Goal: Task Accomplishment & Management: Use online tool/utility

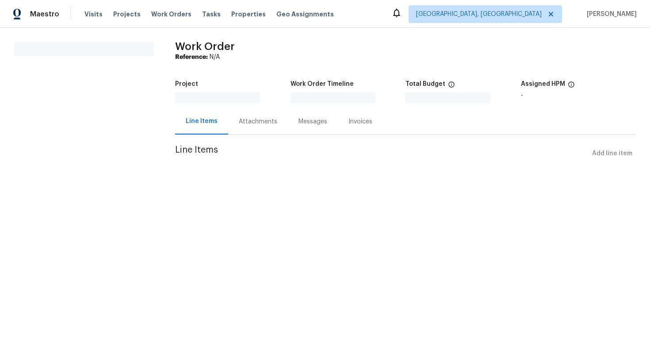
click at [260, 125] on div "Attachments" at bounding box center [258, 121] width 38 height 9
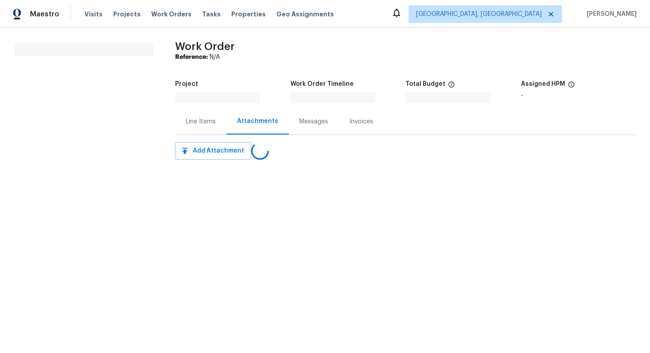
click at [199, 122] on div "Line Items" at bounding box center [201, 121] width 30 height 9
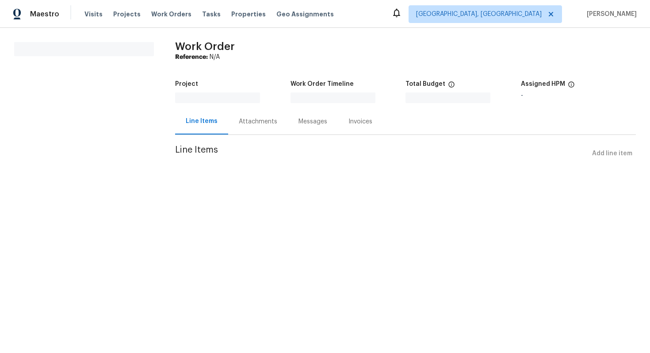
click at [241, 119] on div "Attachments" at bounding box center [258, 121] width 38 height 9
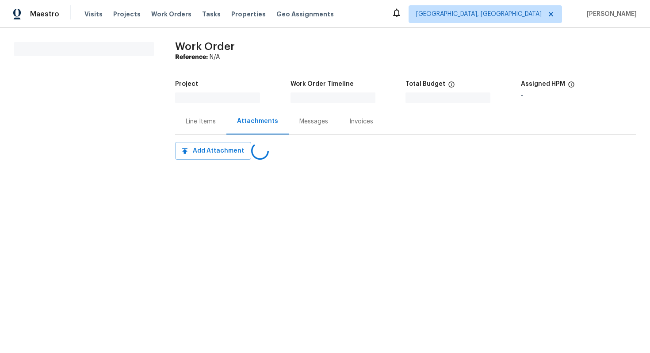
click at [197, 115] on div "Line Items" at bounding box center [200, 121] width 51 height 26
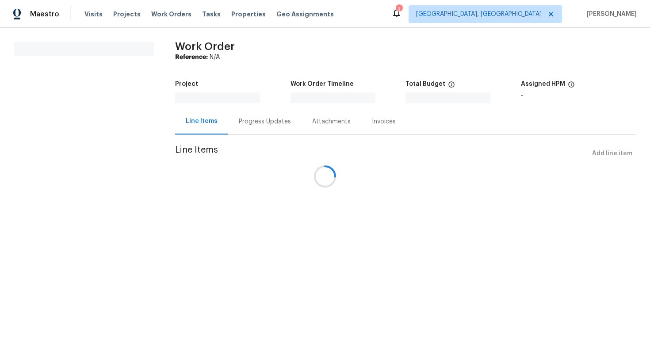
click at [251, 117] on div at bounding box center [325, 176] width 650 height 353
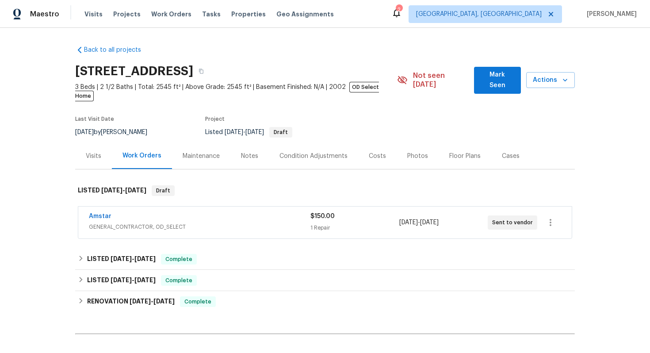
click at [193, 222] on span "GENERAL_CONTRACTOR, OD_SELECT" at bounding box center [199, 226] width 221 height 9
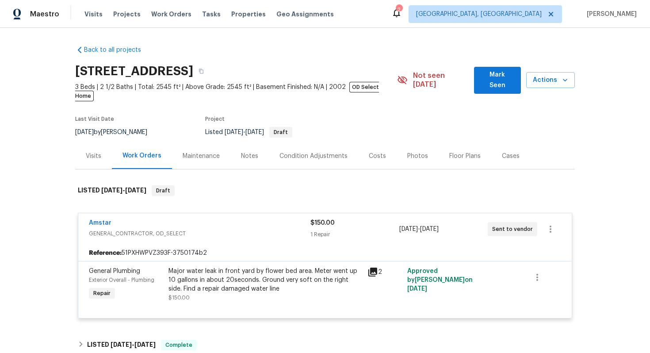
click at [133, 218] on div "Amstar" at bounding box center [199, 223] width 221 height 11
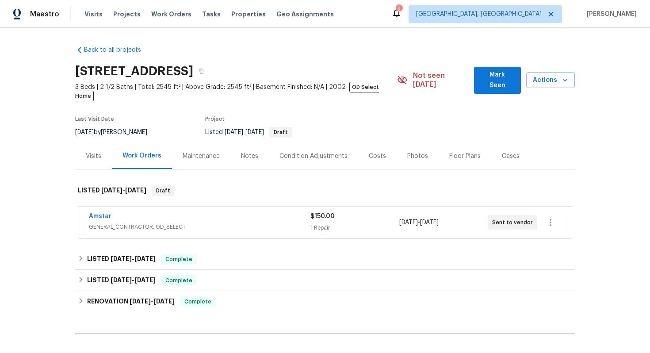
scroll to position [20, 0]
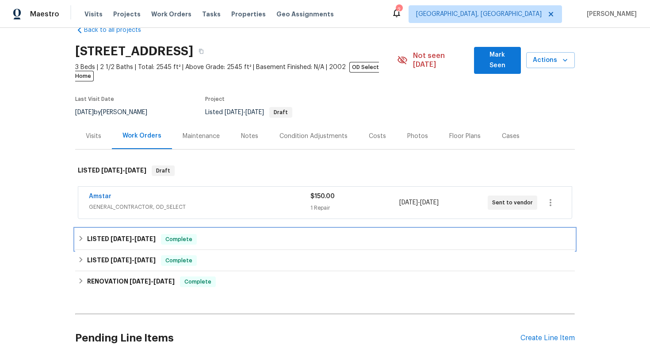
click at [242, 229] on div "LISTED [DATE] - [DATE] Complete" at bounding box center [324, 239] width 499 height 21
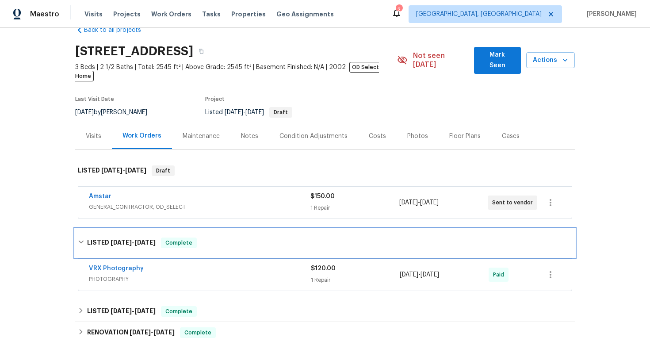
click at [238, 238] on div "LISTED [DATE] - [DATE] Complete" at bounding box center [325, 242] width 494 height 11
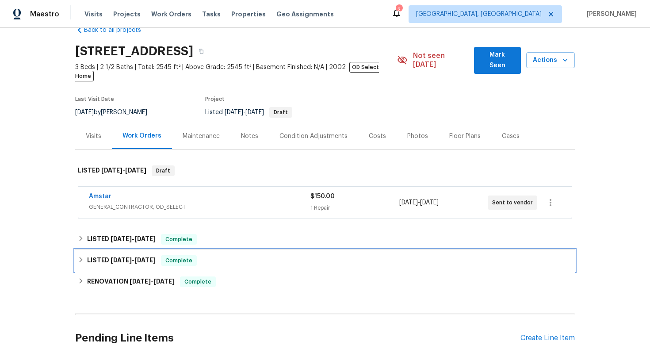
click at [236, 255] on div "LISTED [DATE] - [DATE] Complete" at bounding box center [325, 260] width 494 height 11
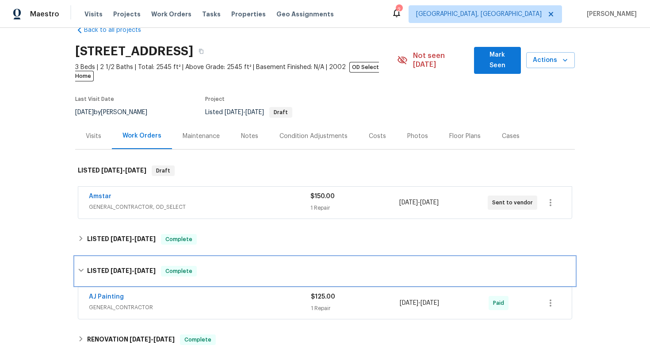
click at [235, 266] on div "LISTED [DATE] - [DATE] Complete" at bounding box center [325, 271] width 494 height 11
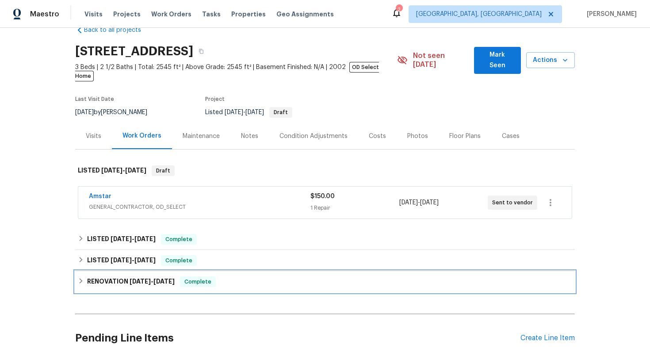
click at [239, 282] on div "RENOVATION [DATE] - [DATE] Complete" at bounding box center [324, 281] width 499 height 21
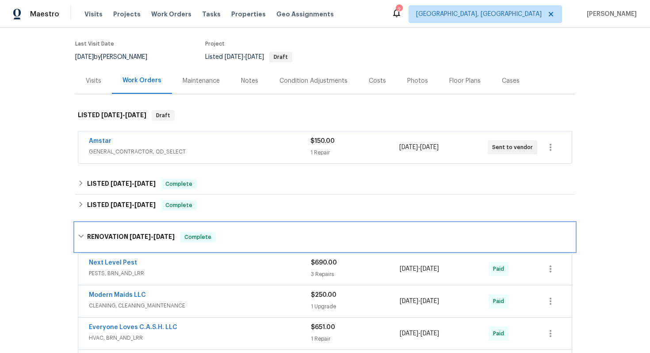
scroll to position [117, 0]
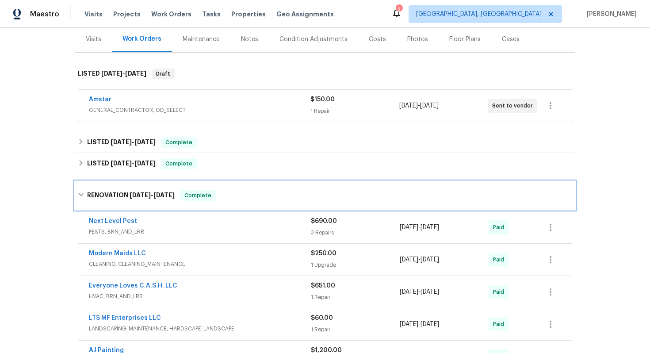
click at [235, 191] on div "RENOVATION [DATE] - [DATE] Complete" at bounding box center [325, 195] width 494 height 11
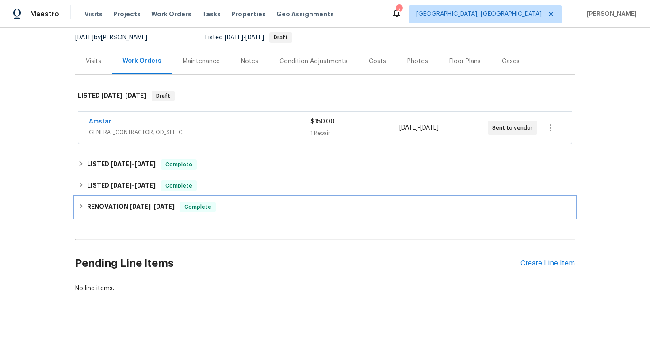
scroll to position [86, 0]
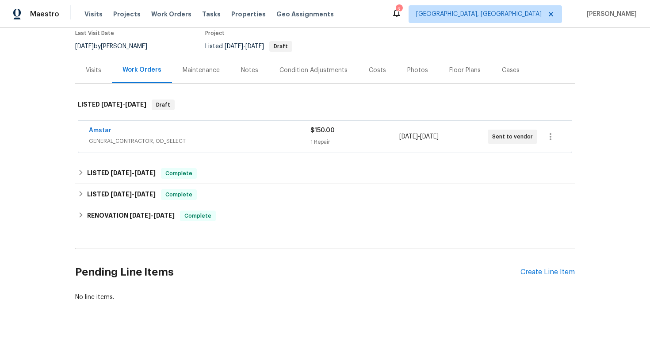
click at [539, 271] on div "Pending Line Items Create Line Item" at bounding box center [324, 272] width 499 height 41
click at [539, 269] on div "Pending Line Items Create Line Item" at bounding box center [324, 272] width 499 height 41
click at [540, 268] on div "Create Line Item" at bounding box center [547, 272] width 54 height 8
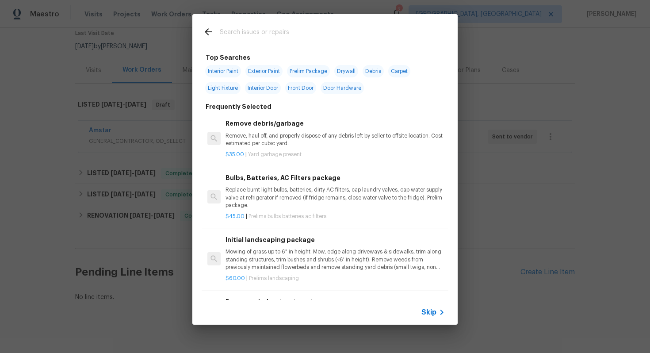
click at [436, 309] on icon at bounding box center [441, 312] width 11 height 11
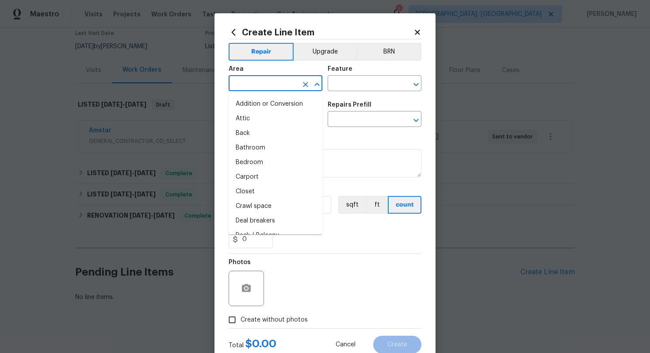
click at [263, 89] on input "text" at bounding box center [263, 84] width 69 height 14
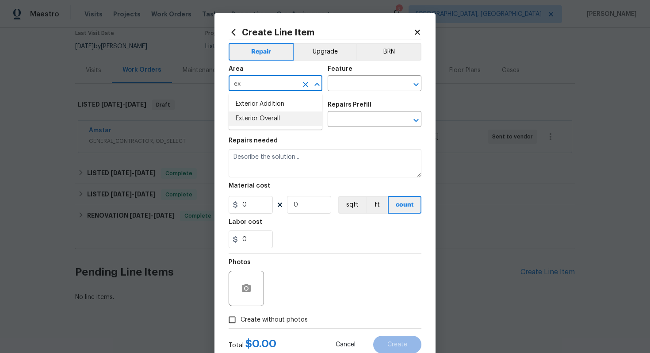
click at [268, 117] on li "Exterior Overall" at bounding box center [276, 118] width 94 height 15
type input "Exterior Overall"
click at [341, 92] on div "Area Exterior Overall ​ Feature ​" at bounding box center [325, 79] width 193 height 36
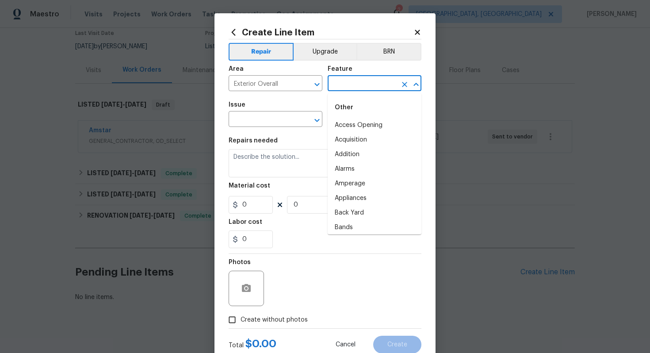
click at [341, 90] on input "text" at bounding box center [362, 84] width 69 height 14
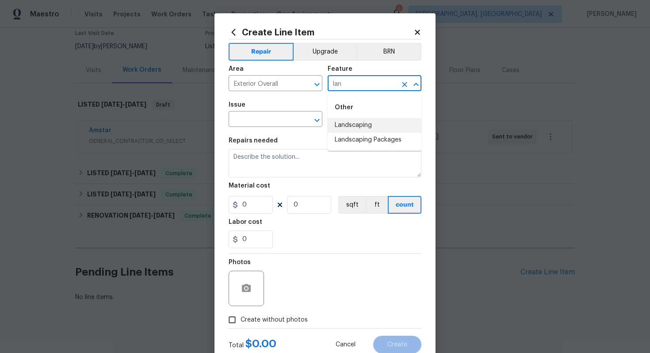
click at [347, 127] on li "Landscaping" at bounding box center [375, 125] width 94 height 15
type input "Landscaping"
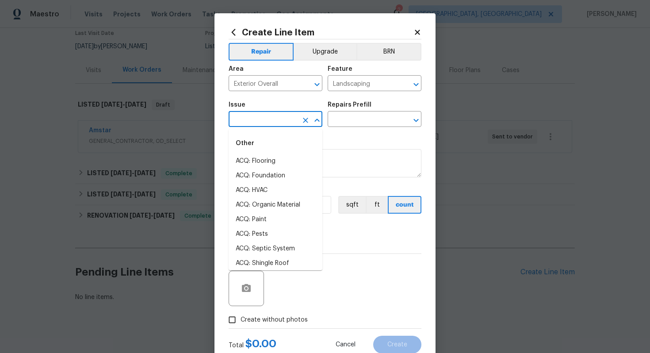
click at [278, 116] on input "text" at bounding box center [263, 120] width 69 height 14
type input "land"
click at [274, 177] on li "ACQ: Foundation" at bounding box center [276, 175] width 94 height 15
type input "A"
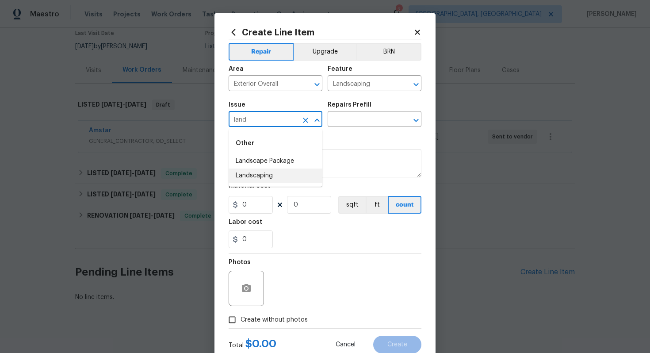
click at [287, 179] on li "Landscaping" at bounding box center [276, 175] width 94 height 15
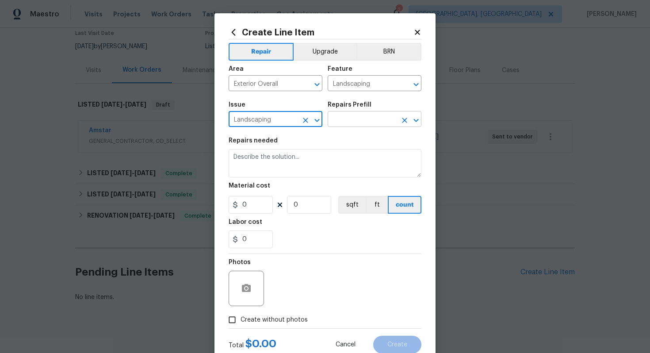
type input "Landscaping"
click at [347, 127] on body "Maestro Visits Projects Work Orders Tasks Properties Geo Assignments 2 [GEOGRAP…" at bounding box center [325, 176] width 650 height 353
click at [355, 121] on input "text" at bounding box center [362, 120] width 69 height 14
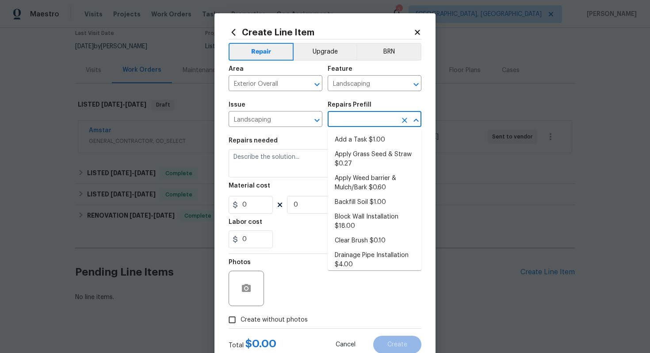
click at [355, 123] on input "text" at bounding box center [362, 120] width 69 height 14
click at [352, 138] on li "Add a Task $1.00" at bounding box center [375, 140] width 94 height 15
type input "Add a Task $1.00"
type textarea "HPM to detail"
type input "1"
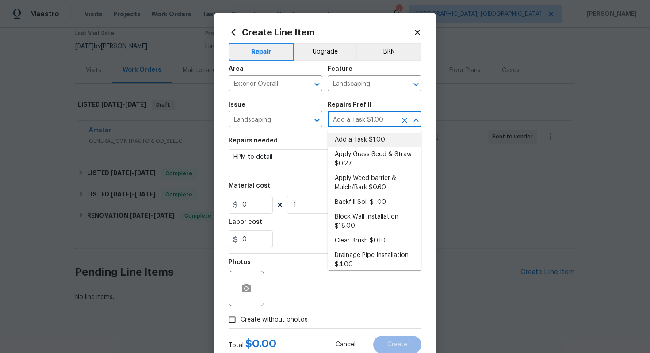
type input "1"
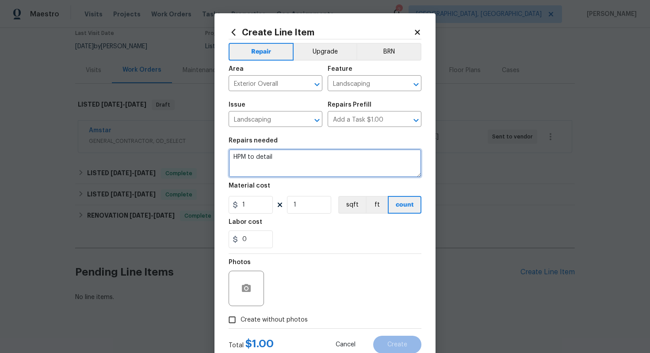
drag, startPoint x: 332, startPoint y: 160, endPoint x: 176, endPoint y: 137, distance: 157.8
click at [177, 138] on div "Create Line Item Repair Upgrade BRN Area Exterior Overall ​ Feature Landscaping…" at bounding box center [325, 176] width 650 height 353
paste textarea "Please remove the dead limbs from the front tree"
type textarea "HOA violation: Please remove the dead limbs from the front tree and upload afte…"
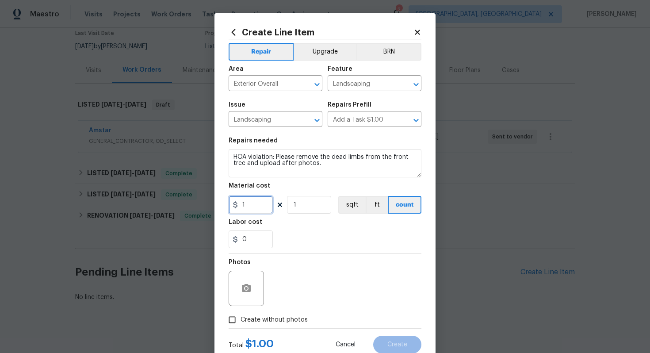
click at [263, 204] on input "1" at bounding box center [251, 205] width 44 height 18
type input "75"
click at [243, 295] on button "button" at bounding box center [246, 288] width 21 height 21
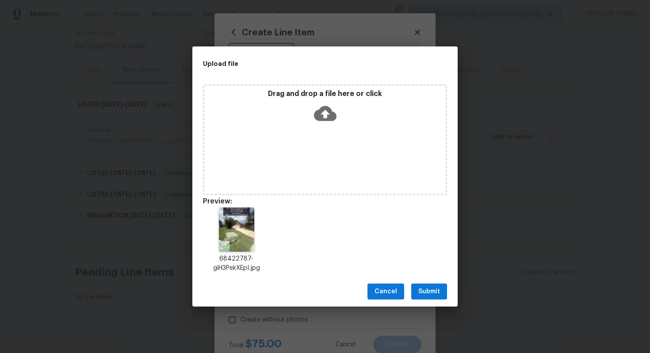
click at [423, 290] on span "Submit" at bounding box center [429, 291] width 22 height 11
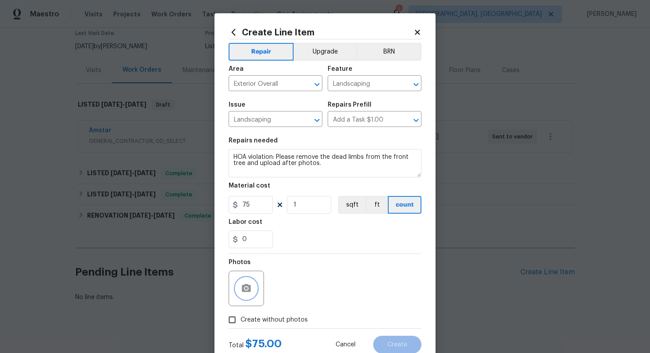
scroll to position [28, 0]
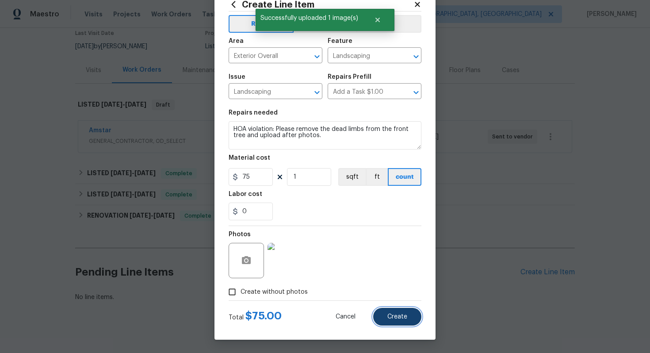
click at [401, 313] on button "Create" at bounding box center [397, 317] width 48 height 18
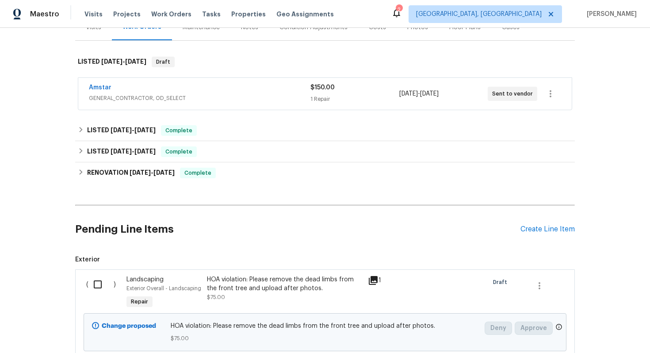
scroll to position [187, 0]
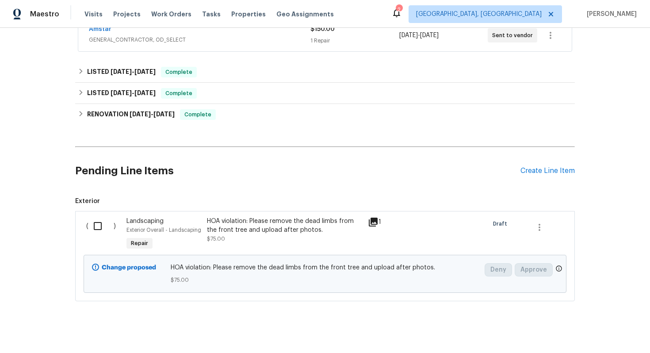
click at [95, 220] on input "checkbox" at bounding box center [100, 226] width 25 height 19
checkbox input "true"
click at [617, 327] on span "Create Work Order" at bounding box center [599, 330] width 59 height 11
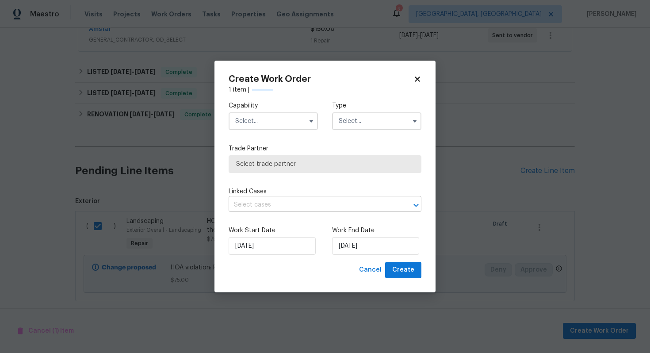
click at [324, 201] on div "Capability Type Trade Partner Select trade partner Linked Cases ​ Work Start Da…" at bounding box center [325, 178] width 193 height 168
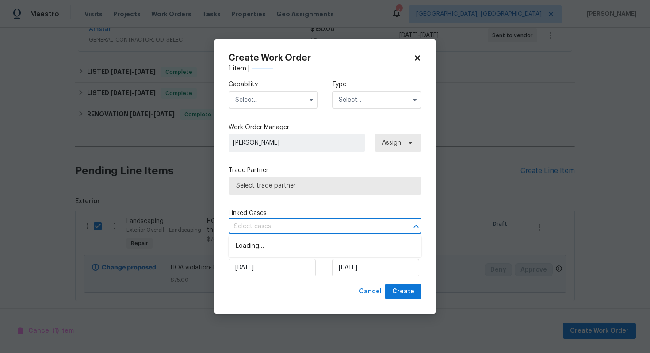
click at [301, 225] on input "text" at bounding box center [313, 227] width 168 height 14
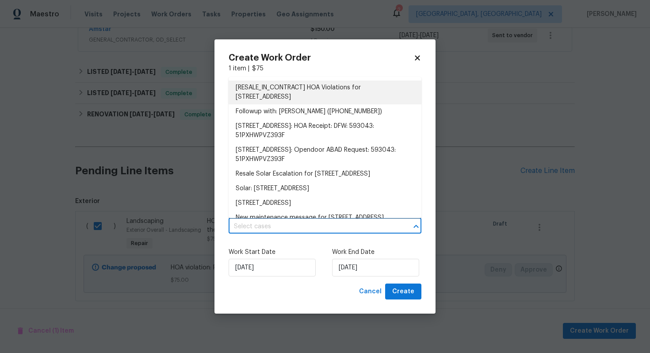
click at [288, 91] on li "[RESALE_IN_CONTRACT] HOA Violations for [STREET_ADDRESS]" at bounding box center [325, 92] width 193 height 24
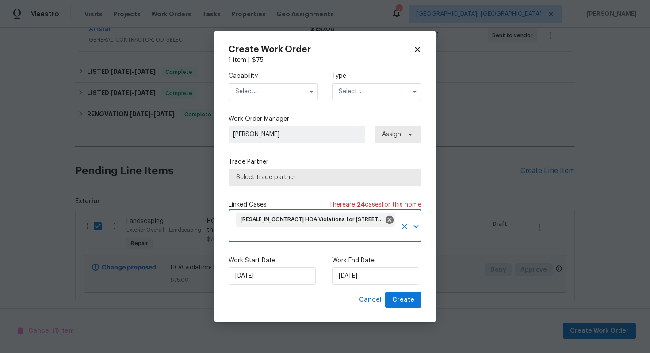
click at [267, 92] on input "text" at bounding box center [273, 92] width 89 height 18
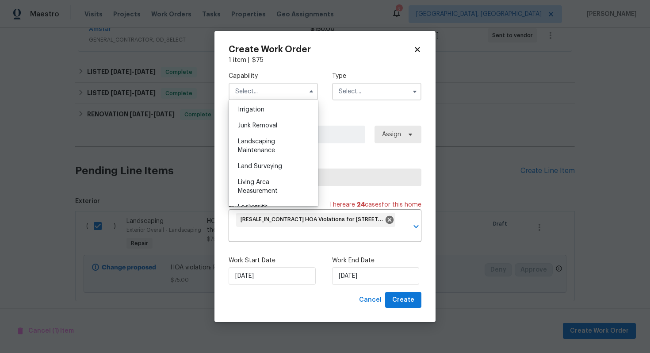
scroll to position [550, 0]
click at [260, 151] on span "Landscaping Maintenance" at bounding box center [256, 145] width 37 height 15
type input "Landscaping Maintenance"
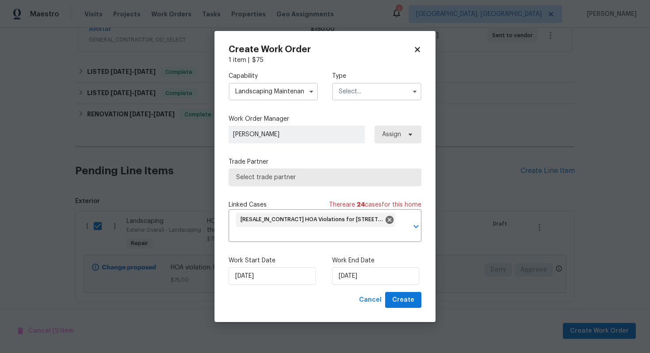
click at [357, 89] on input "text" at bounding box center [376, 92] width 89 height 18
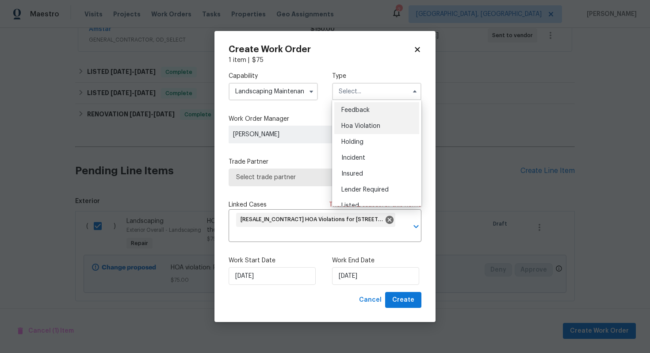
click at [355, 127] on span "Hoa Violation" at bounding box center [360, 126] width 39 height 6
type input "Hoa Violation"
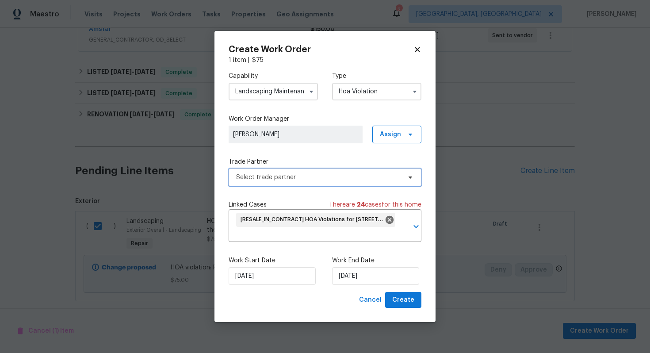
click at [289, 176] on span "Select trade partner" at bounding box center [318, 177] width 165 height 9
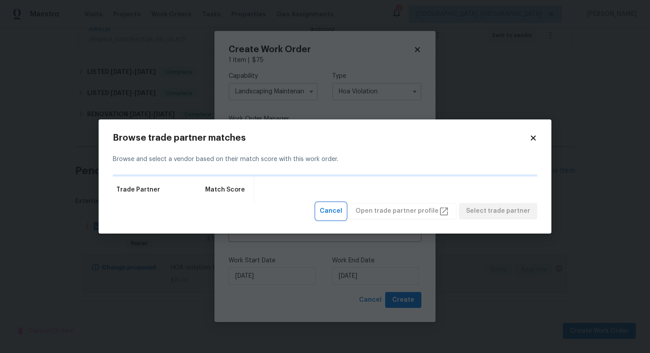
click at [333, 211] on span "Cancel" at bounding box center [331, 211] width 23 height 11
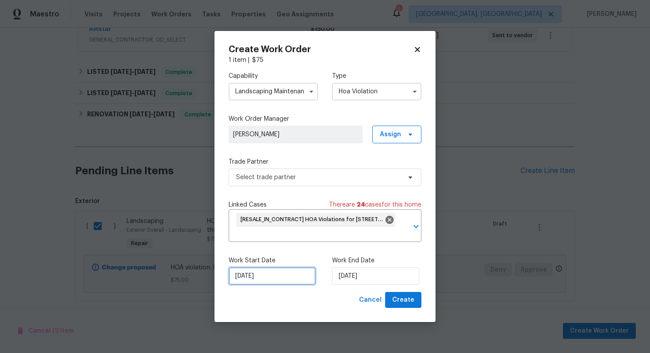
click at [278, 275] on input "[DATE]" at bounding box center [272, 276] width 87 height 18
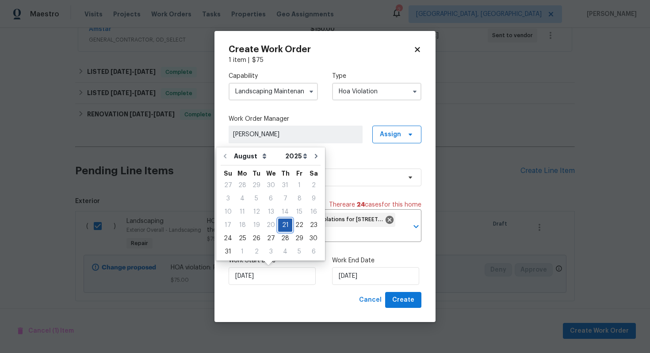
click at [286, 226] on div "21" at bounding box center [285, 225] width 14 height 12
click at [365, 272] on input "[DATE]" at bounding box center [375, 276] width 87 height 18
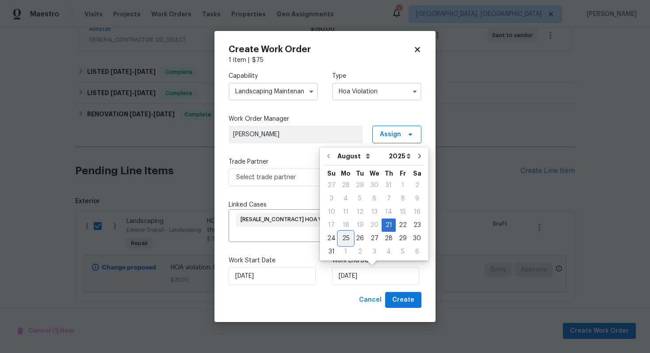
click at [345, 236] on div "25" at bounding box center [346, 238] width 14 height 12
type input "[DATE]"
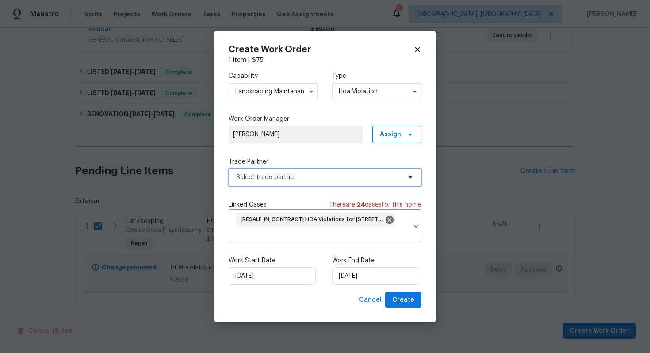
click at [292, 181] on span "Select trade partner" at bounding box center [318, 177] width 165 height 9
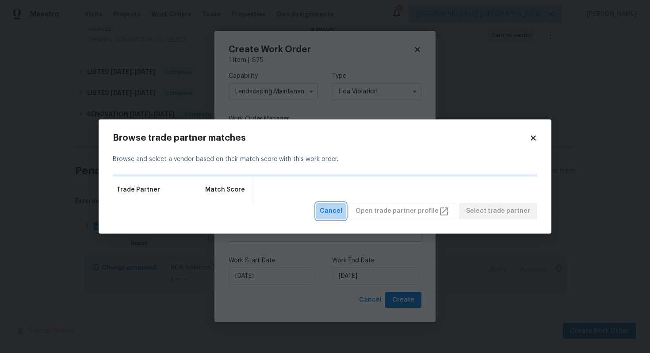
click at [340, 210] on span "Cancel" at bounding box center [331, 211] width 23 height 11
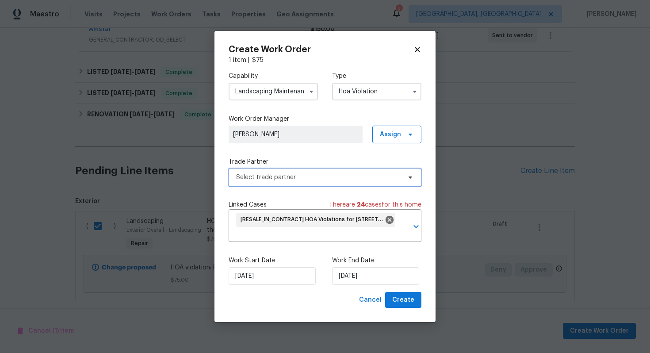
click at [296, 172] on span "Select trade partner" at bounding box center [325, 177] width 193 height 18
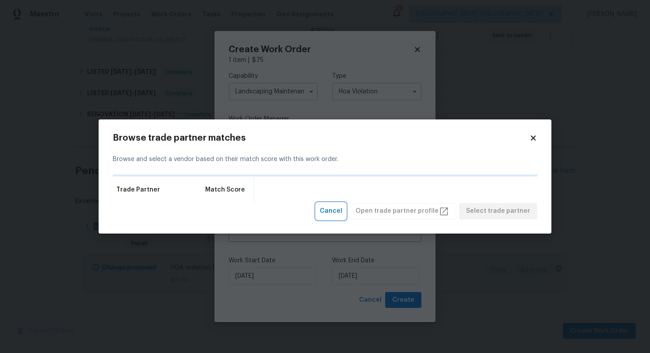
click at [336, 210] on span "Cancel" at bounding box center [331, 211] width 23 height 11
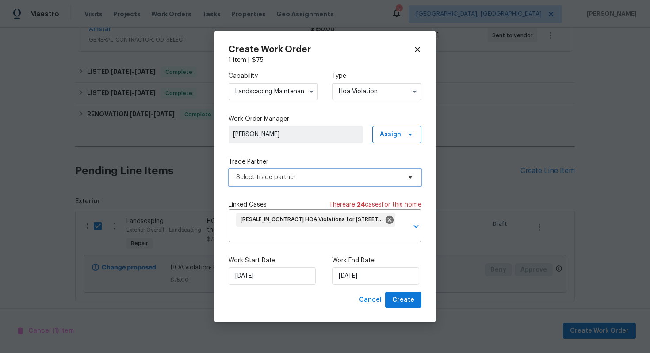
click at [325, 170] on span "Select trade partner" at bounding box center [325, 177] width 193 height 18
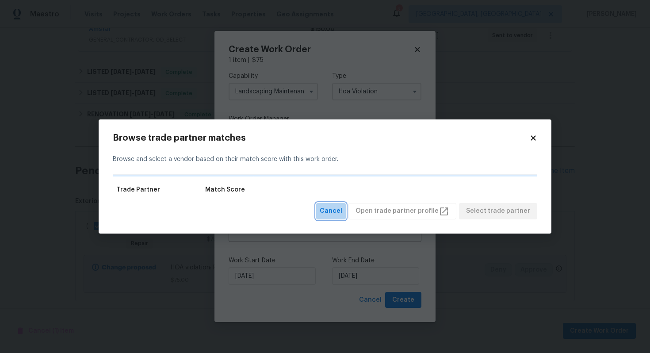
click at [341, 206] on span "Cancel" at bounding box center [331, 211] width 23 height 11
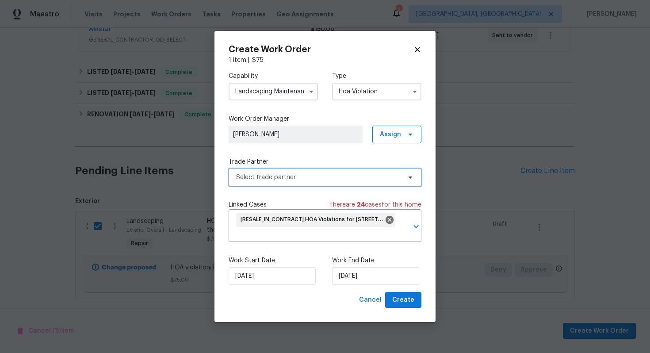
click at [326, 178] on span "Select trade partner" at bounding box center [318, 177] width 165 height 9
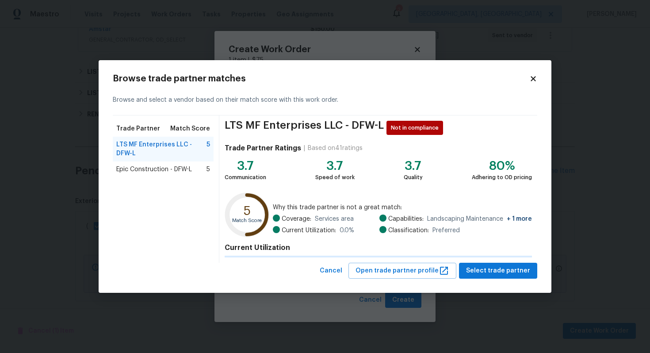
click at [165, 165] on span "Epic Construction - DFW-L" at bounding box center [154, 169] width 76 height 9
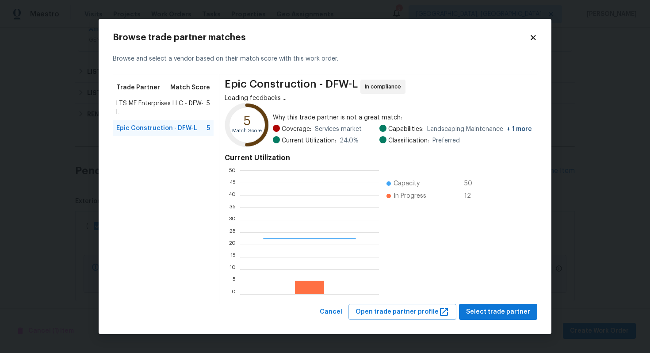
scroll to position [124, 139]
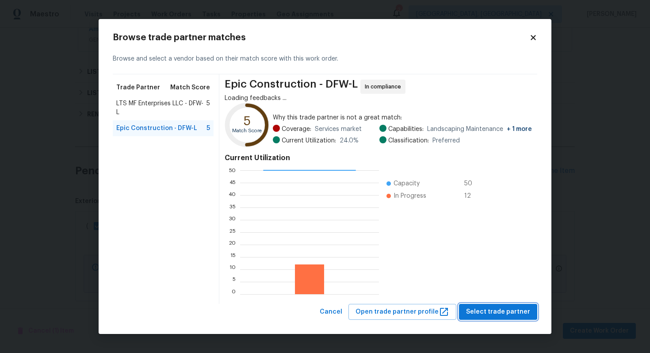
click at [489, 311] on span "Select trade partner" at bounding box center [498, 311] width 64 height 11
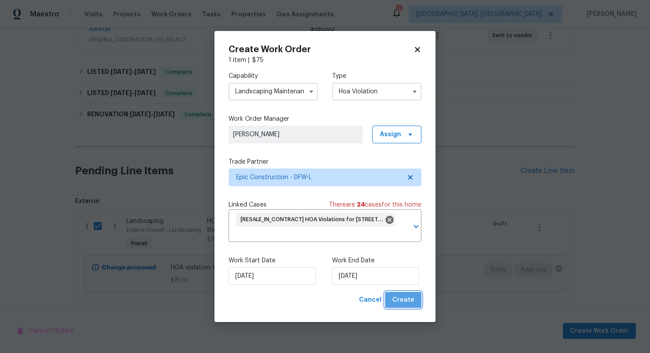
click at [408, 297] on span "Create" at bounding box center [403, 299] width 22 height 11
checkbox input "false"
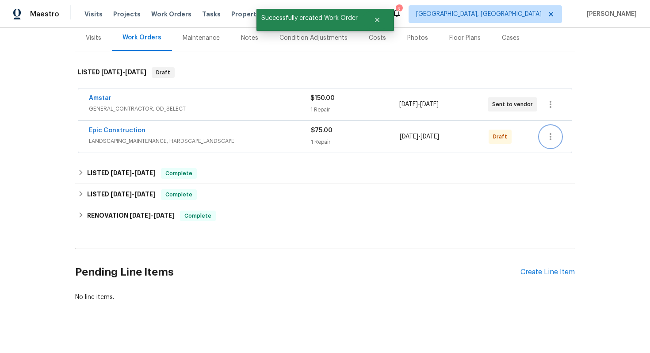
click at [550, 133] on icon "button" at bounding box center [550, 136] width 2 height 7
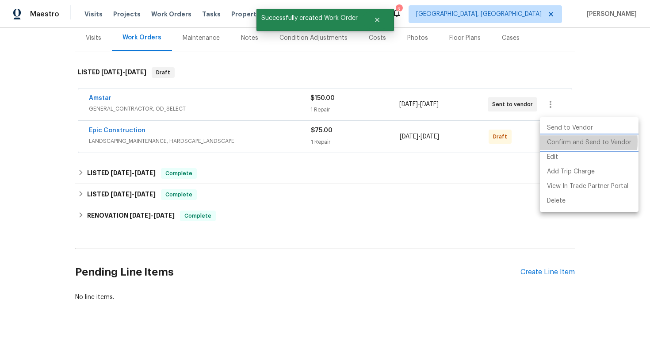
click at [550, 141] on li "Confirm and Send to Vendor" at bounding box center [589, 142] width 99 height 15
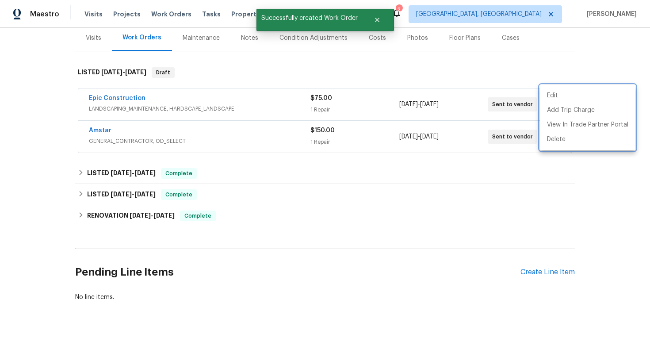
drag, startPoint x: 149, startPoint y: 91, endPoint x: 74, endPoint y: 87, distance: 75.7
click at [74, 87] on div at bounding box center [325, 176] width 650 height 353
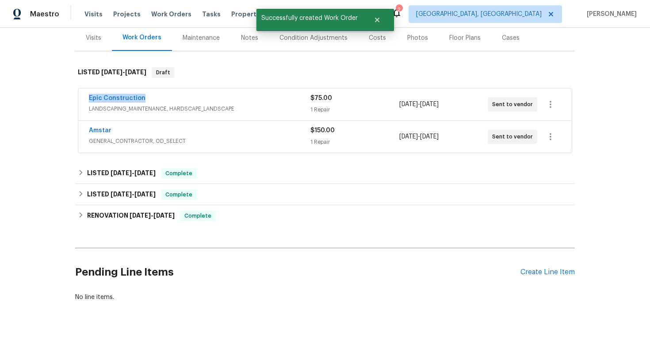
drag, startPoint x: 160, startPoint y: 91, endPoint x: 75, endPoint y: 87, distance: 85.4
click at [75, 87] on div "Epic Construction LANDSCAPING_MAINTENANCE, HARDSCAPE_LANDSCAPE $75.00 1 Repair …" at bounding box center [324, 121] width 499 height 69
copy link "Epic Construction"
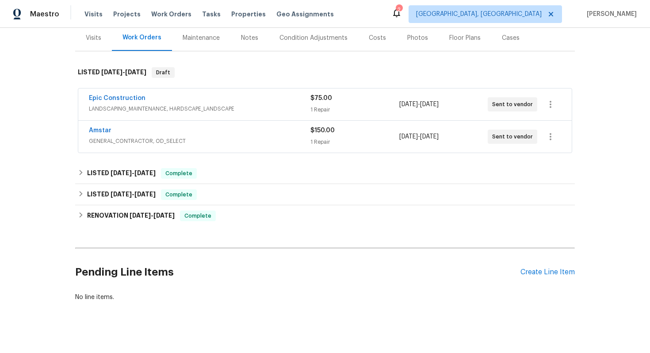
click at [130, 94] on span "Epic Construction" at bounding box center [117, 98] width 57 height 9
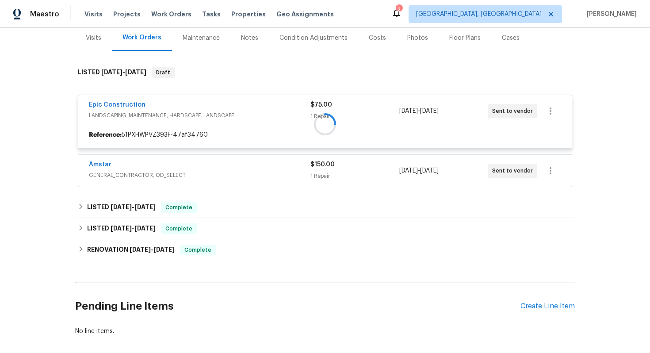
click at [130, 96] on div at bounding box center [324, 123] width 499 height 131
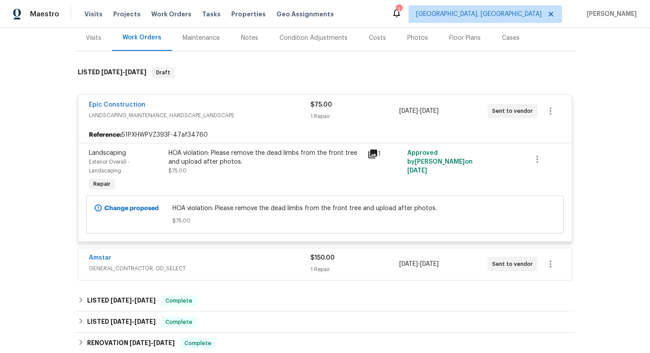
click at [113, 101] on div "Epic Construction" at bounding box center [199, 105] width 221 height 11
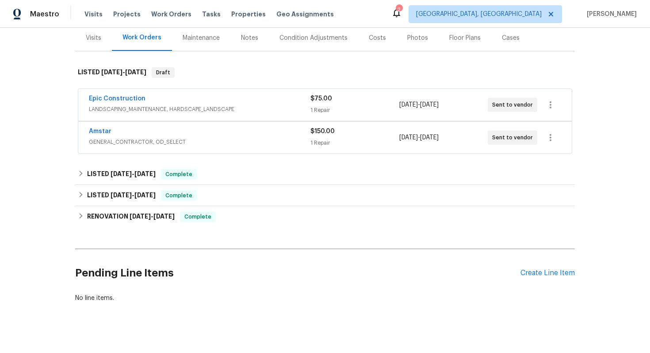
click at [113, 105] on span "LANDSCAPING_MAINTENANCE, HARDSCAPE_LANDSCAPE" at bounding box center [199, 109] width 221 height 9
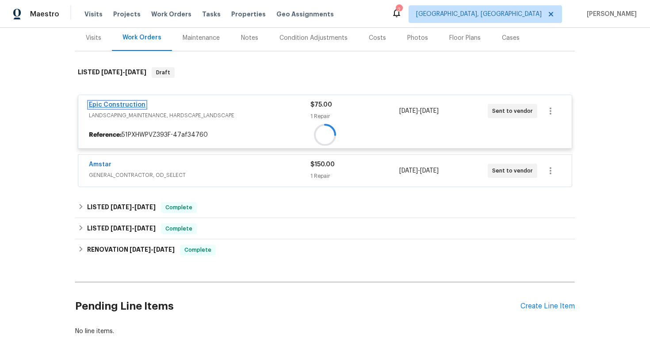
click at [116, 95] on div "Epic Construction LANDSCAPING_MAINTENANCE, HARDSCAPE_LANDSCAPE $75.00 1 Repair …" at bounding box center [325, 122] width 494 height 54
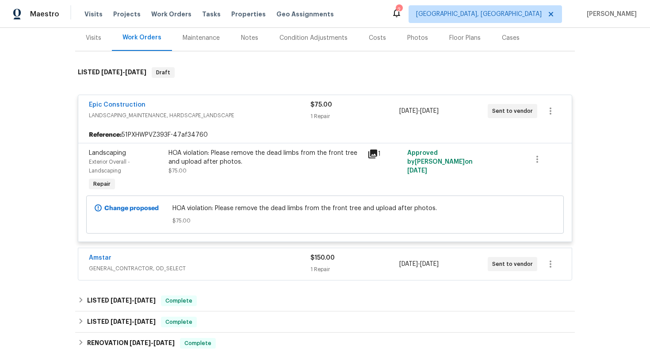
click at [122, 95] on div "Epic Construction LANDSCAPING_MAINTENANCE, HARDSCAPE_LANDSCAPE $75.00 1 Repair …" at bounding box center [324, 111] width 493 height 32
click at [122, 102] on link "Epic Construction" at bounding box center [117, 105] width 57 height 6
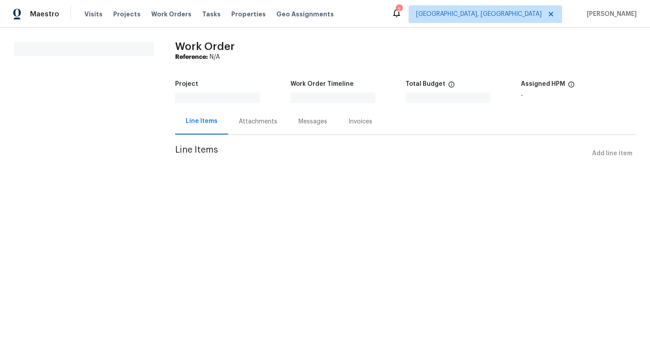
click at [239, 123] on div "Attachments" at bounding box center [258, 121] width 38 height 9
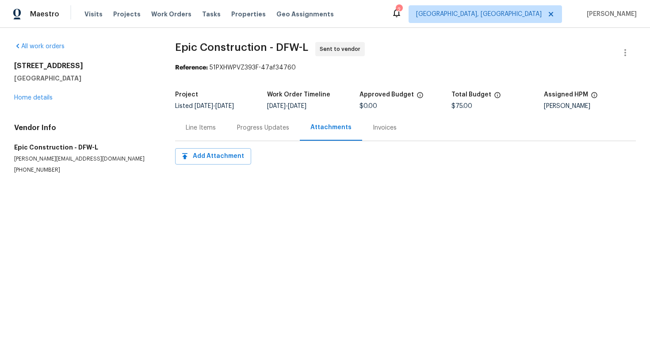
click at [243, 132] on div "Progress Updates" at bounding box center [263, 127] width 52 height 9
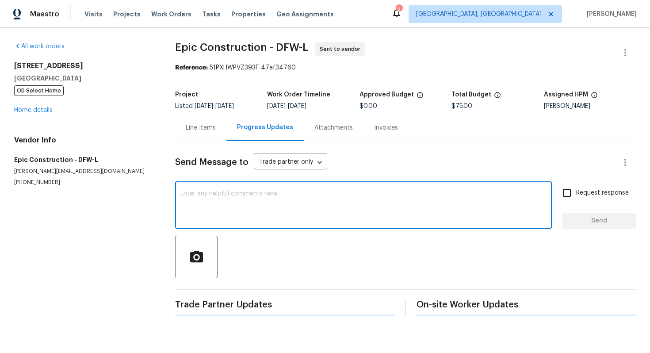
click at [224, 202] on textarea at bounding box center [363, 206] width 366 height 31
paste textarea "This property is set to close, so we kindly ask if you could prioritize this. T…"
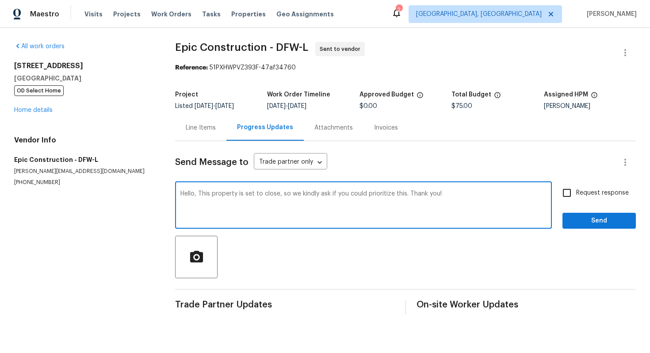
click at [404, 194] on textarea "Hello, This property is set to close, so we kindly ask if you could prioritize …" at bounding box center [363, 206] width 366 height 31
click at [491, 191] on textarea "Hello, This property is set to close, so we kindly ask if you could prioritize …" at bounding box center [363, 206] width 366 height 31
click at [351, 214] on textarea "Hello, This property is set to close, so we kindly ask if you could prioritize …" at bounding box center [363, 206] width 366 height 31
click at [519, 195] on textarea "Hello, This property is set to close, so we kindly ask if you could prioritize …" at bounding box center [363, 206] width 366 height 31
type textarea "Hello, This property is set to close, so we kindly ask if you could prioritize …"
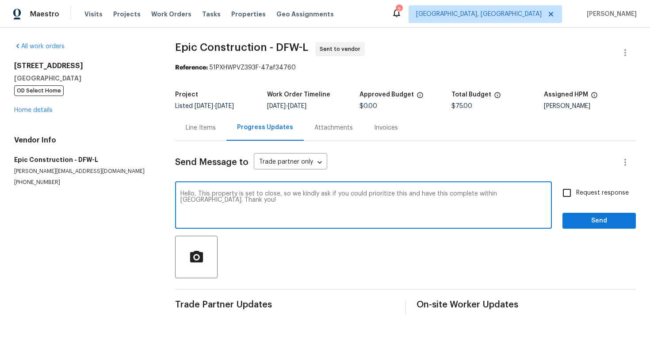
click at [600, 194] on span "Request response" at bounding box center [602, 192] width 53 height 9
click at [576, 194] on input "Request response" at bounding box center [566, 192] width 19 height 19
checkbox input "true"
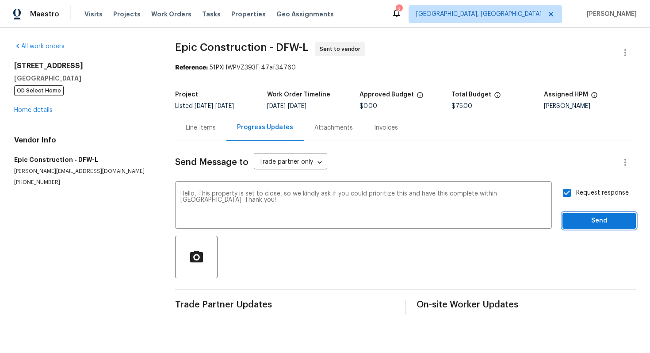
click at [594, 221] on span "Send" at bounding box center [598, 220] width 59 height 11
